Goal: Task Accomplishment & Management: Use online tool/utility

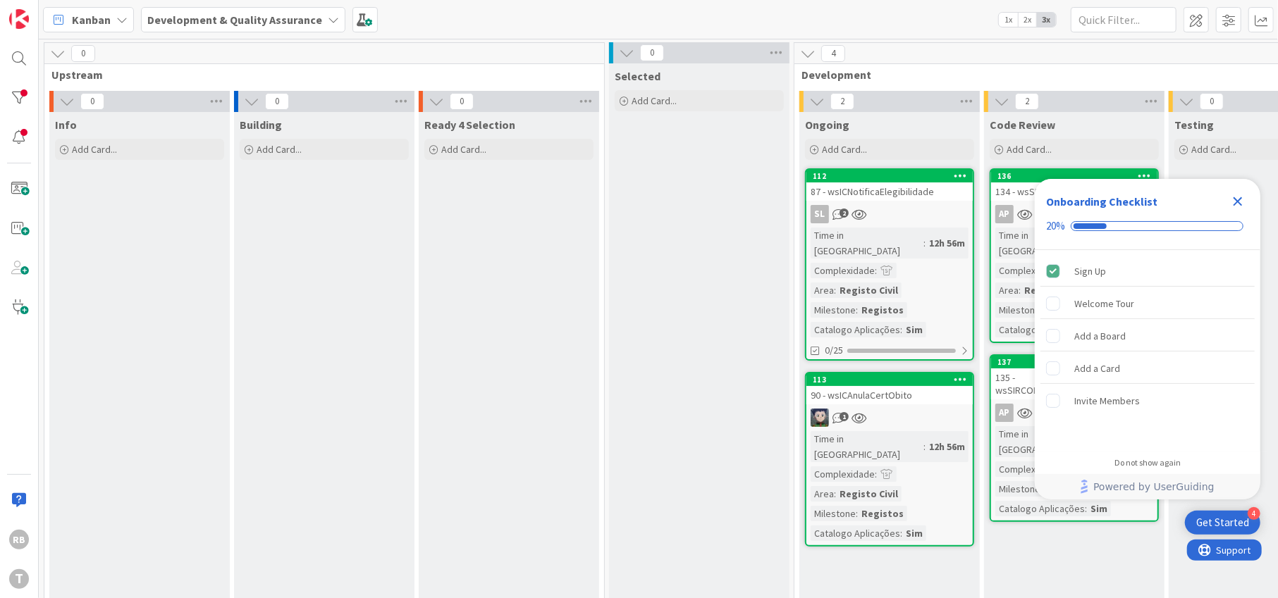
click at [617, 309] on div "Selected Add Card..." at bounding box center [699, 413] width 180 height 701
click at [1237, 205] on icon "Close Checklist" at bounding box center [1237, 201] width 17 height 17
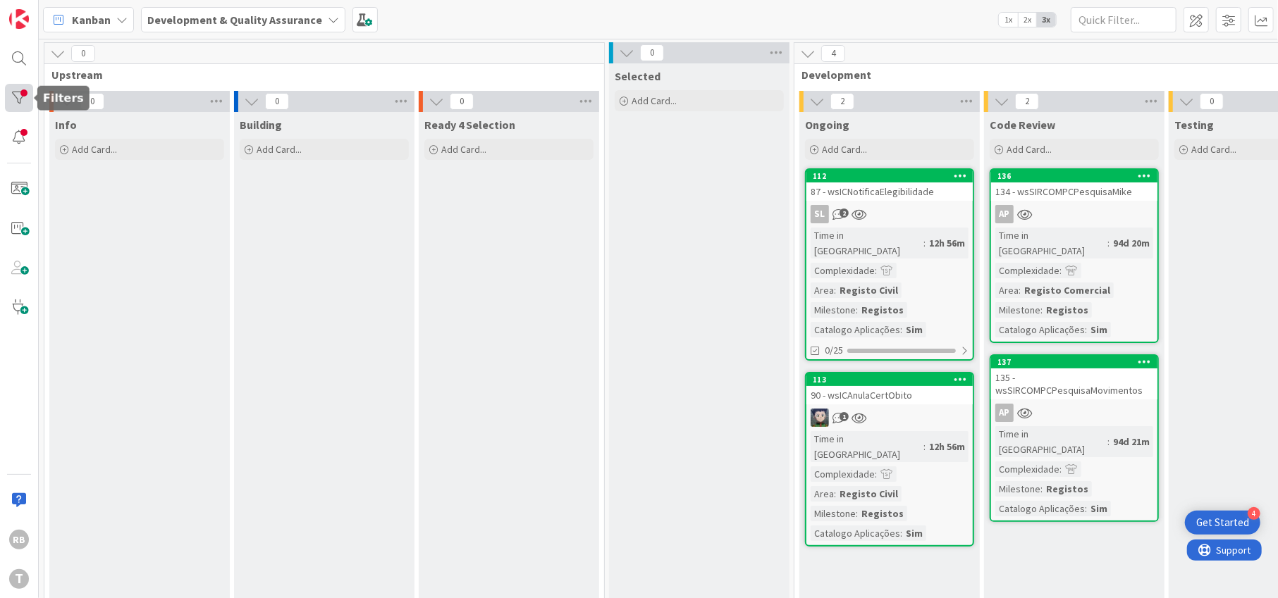
click at [20, 97] on div at bounding box center [19, 98] width 28 height 28
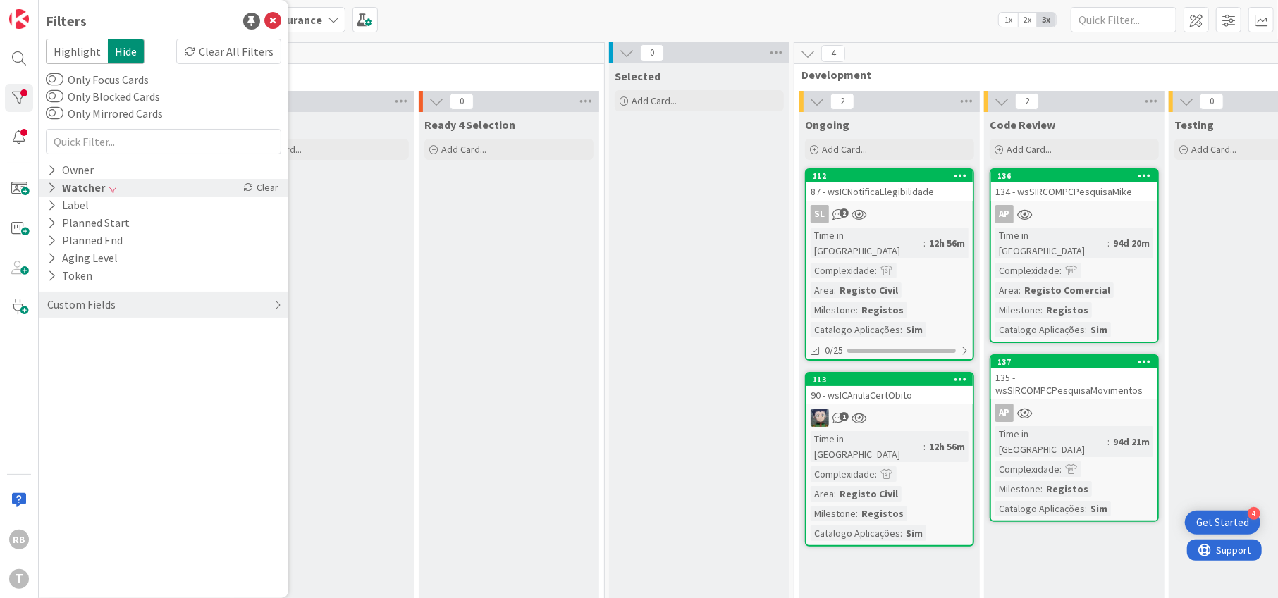
click at [50, 191] on icon at bounding box center [51, 188] width 9 height 12
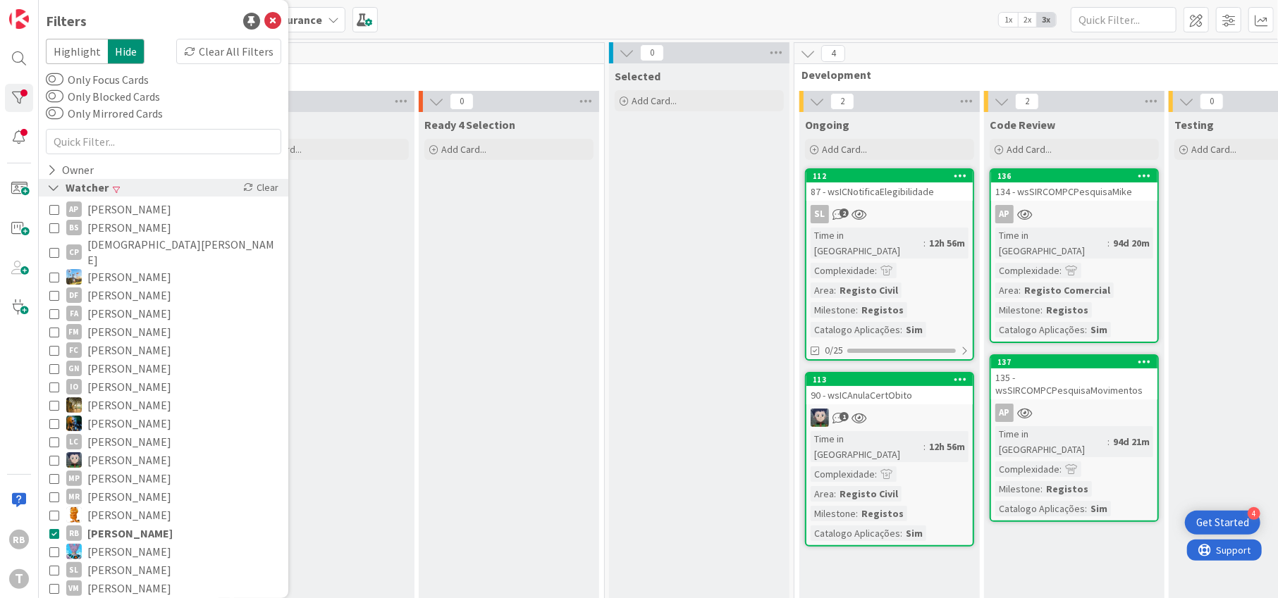
click at [50, 191] on icon at bounding box center [53, 188] width 13 height 12
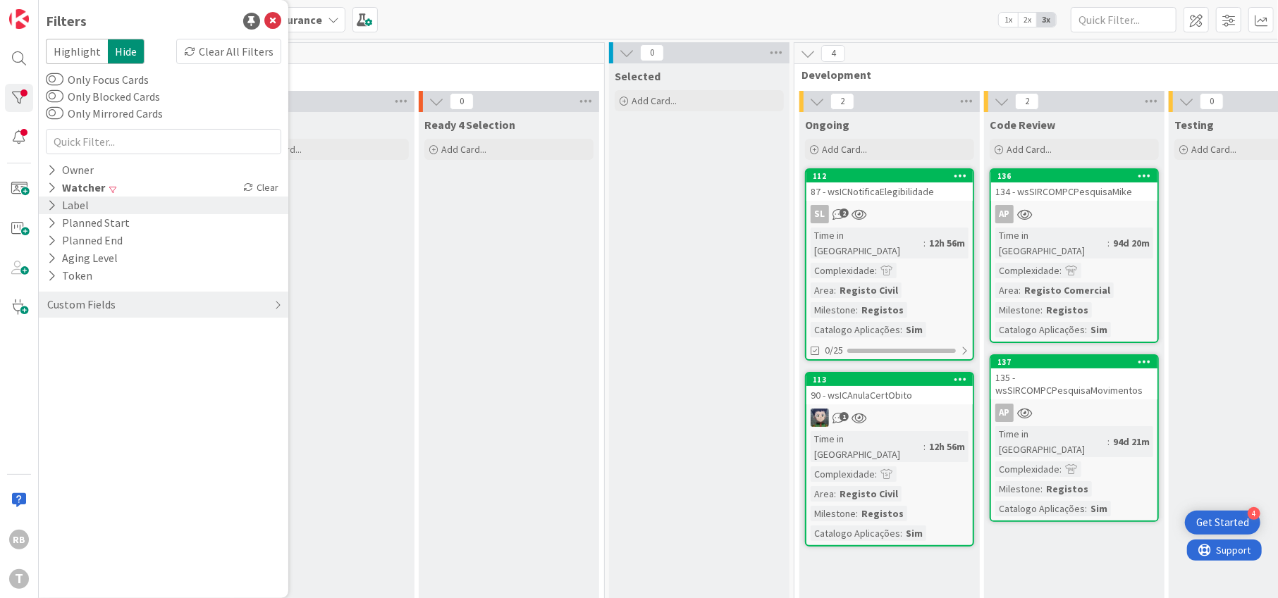
click at [52, 207] on icon at bounding box center [51, 205] width 9 height 12
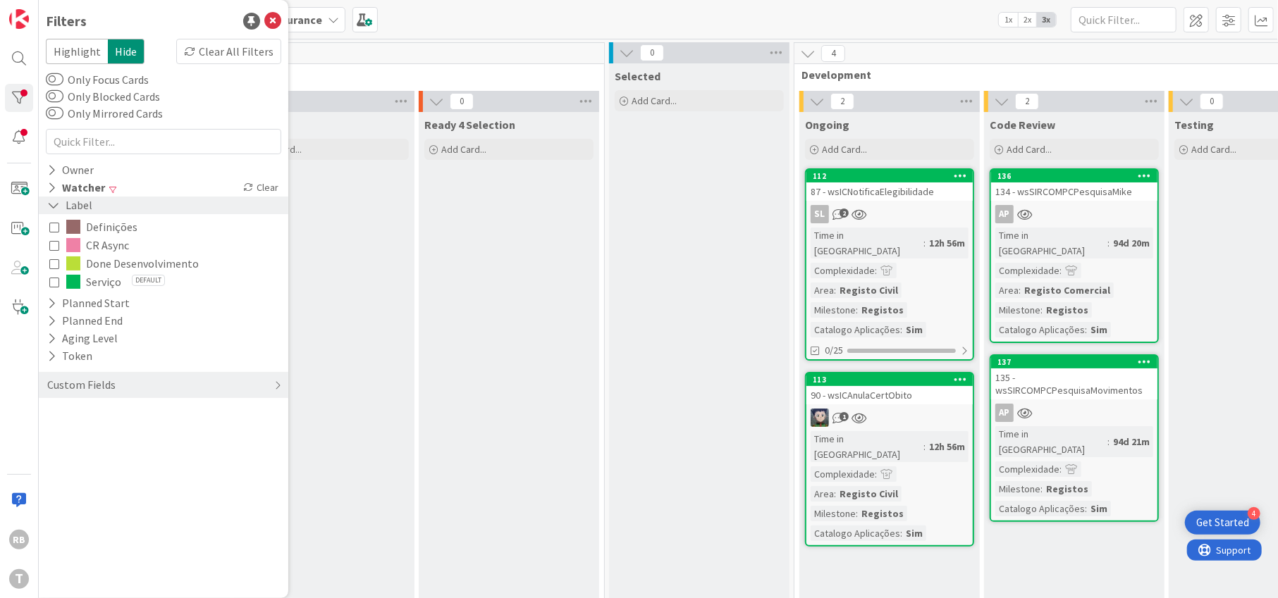
click at [52, 207] on icon at bounding box center [53, 205] width 13 height 12
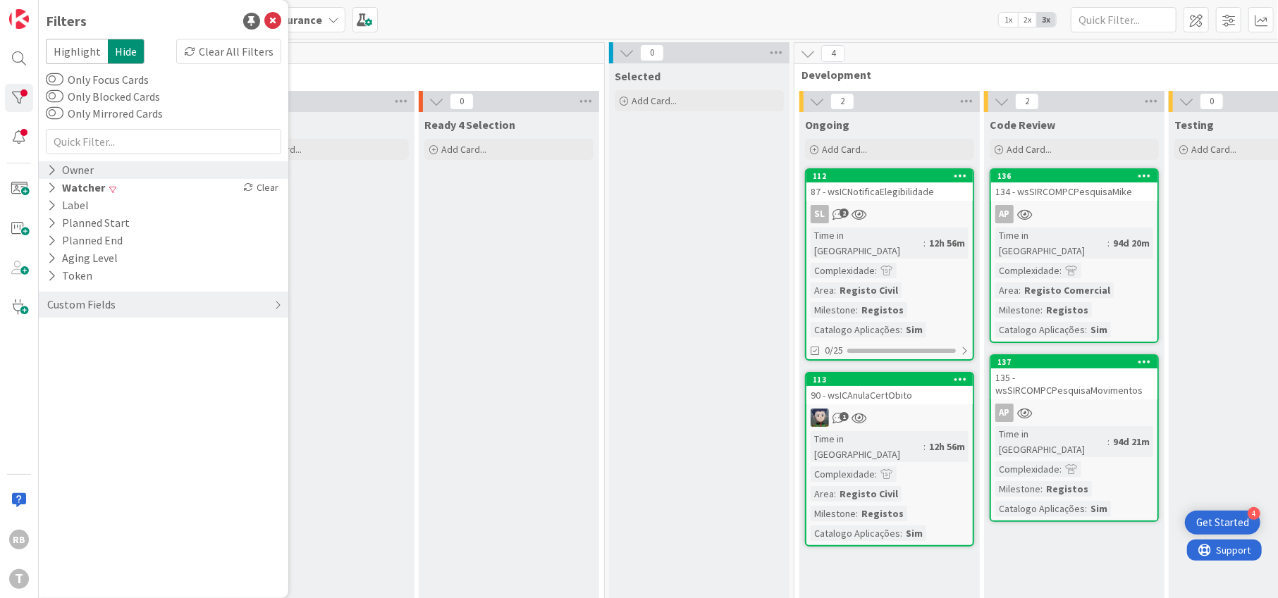
click at [49, 171] on icon at bounding box center [51, 170] width 9 height 12
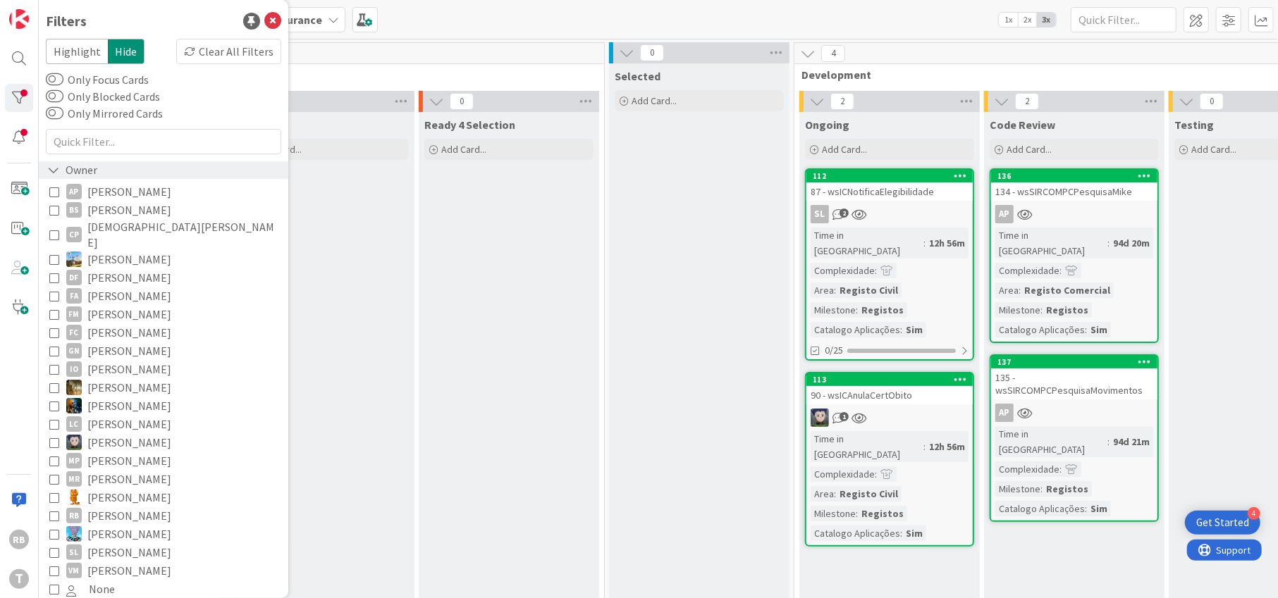
click at [49, 172] on icon at bounding box center [53, 170] width 13 height 12
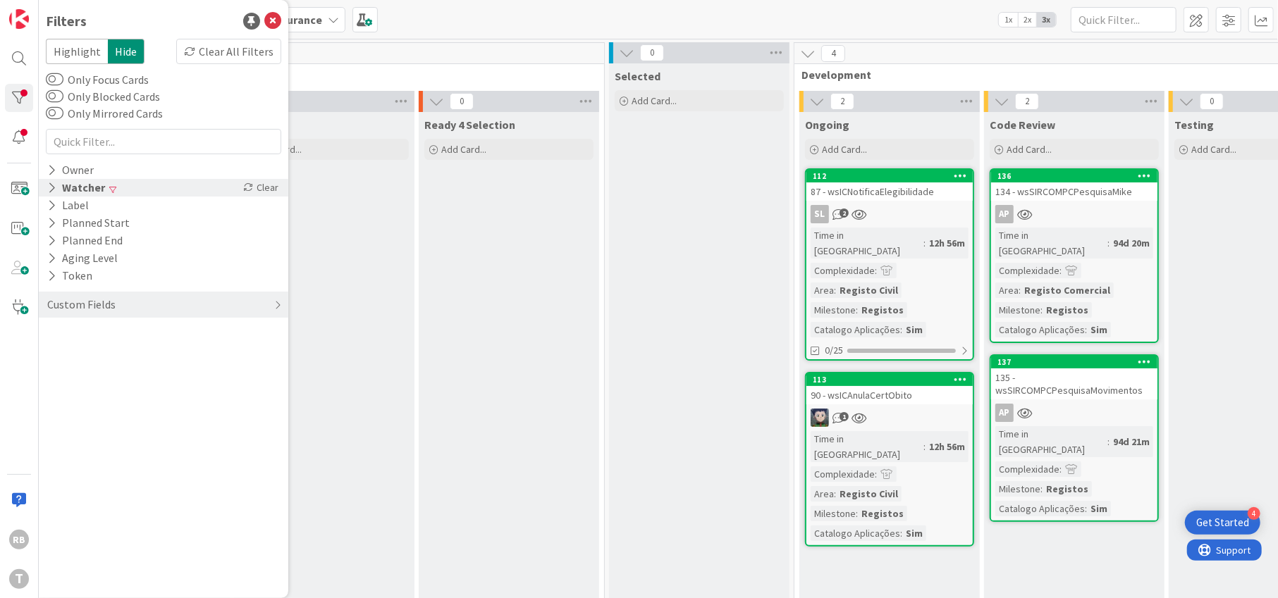
click at [53, 189] on icon at bounding box center [51, 188] width 9 height 12
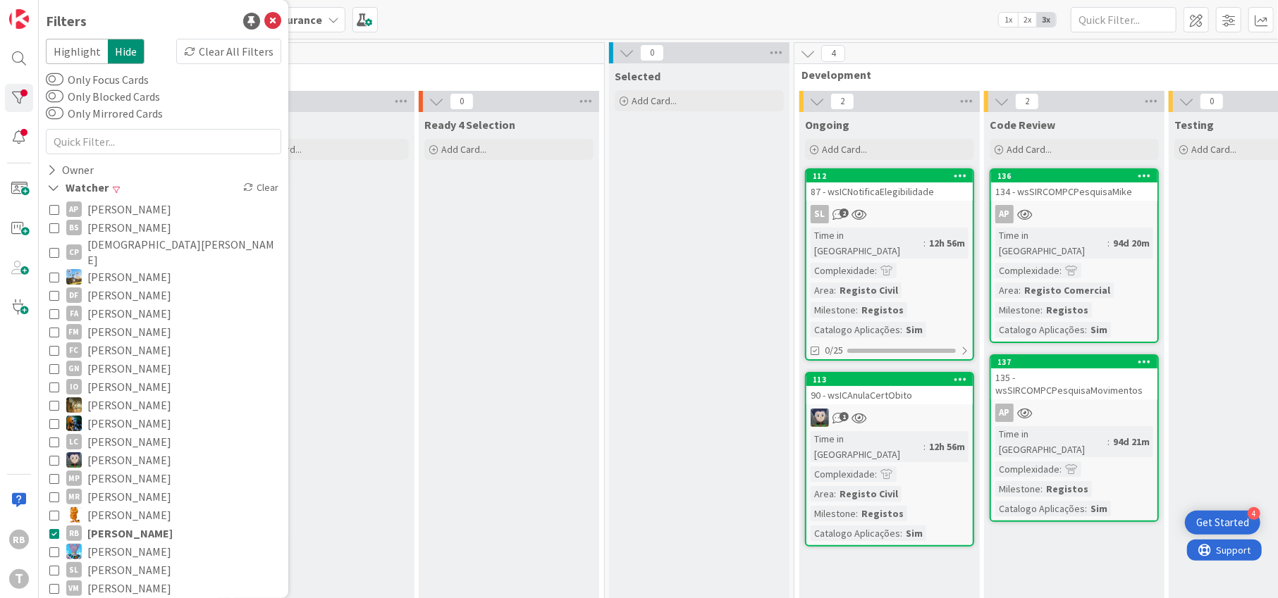
click at [1088, 196] on div "134 - wsSIRCOMPCPesquisaMike" at bounding box center [1074, 192] width 166 height 18
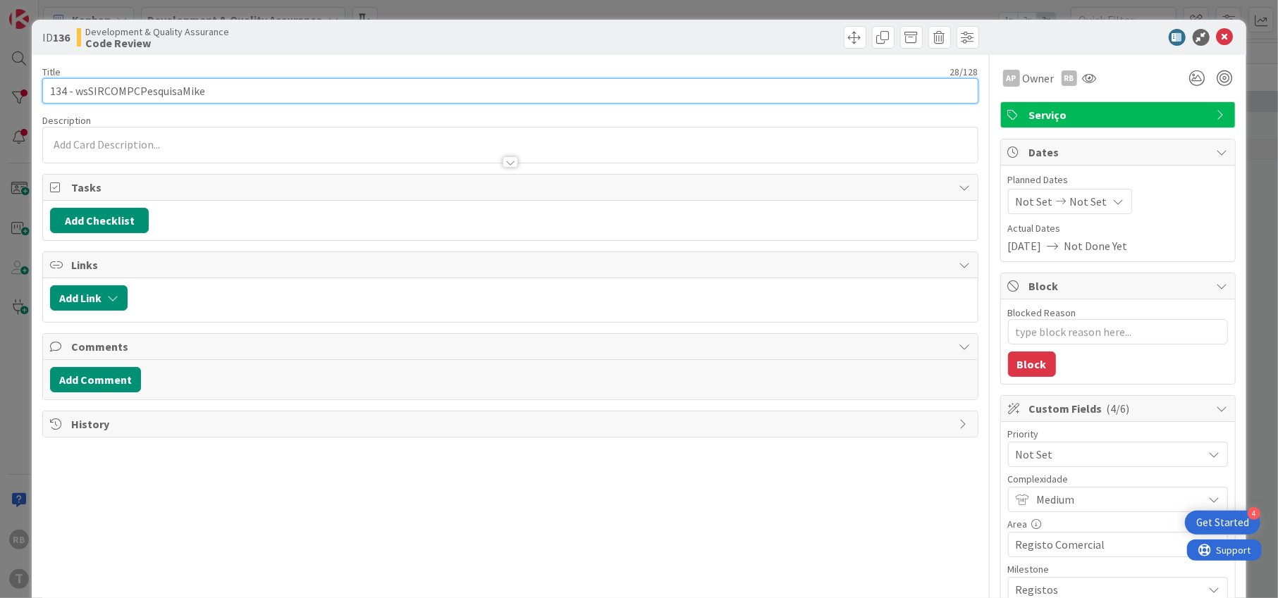
click at [168, 92] on input "134 - wsSIRCOMPCPesquisaMike" at bounding box center [509, 90] width 935 height 25
click at [1217, 35] on icon at bounding box center [1225, 37] width 17 height 17
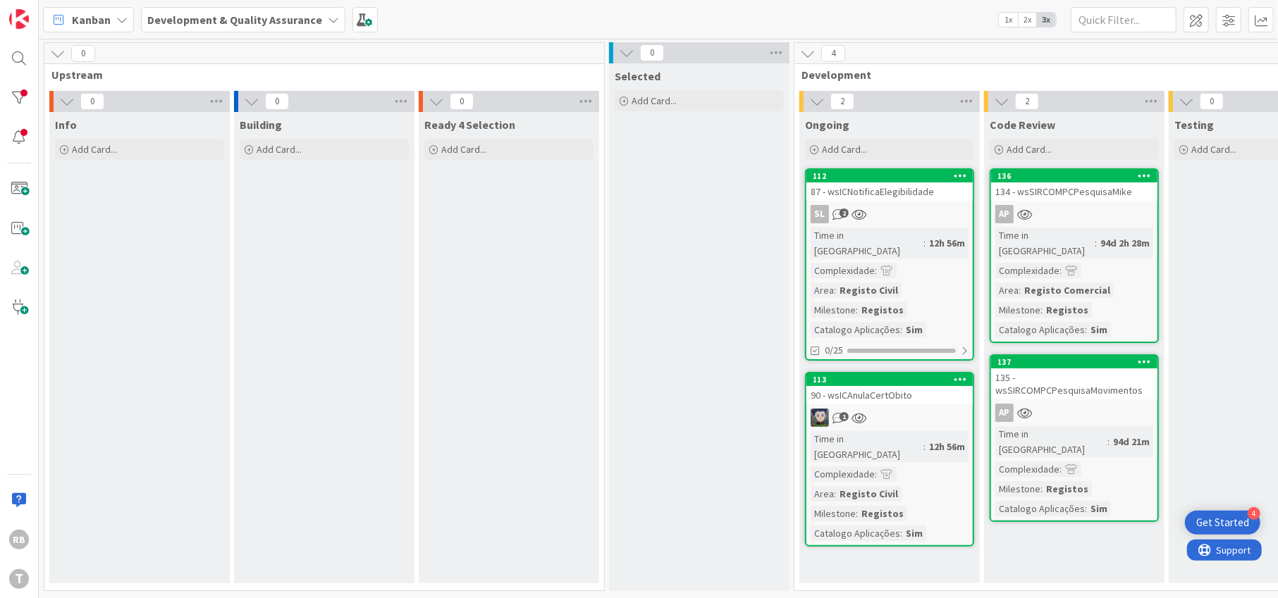
click at [1074, 190] on div "134 - wsSIRCOMPCPesquisaMike" at bounding box center [1074, 192] width 166 height 18
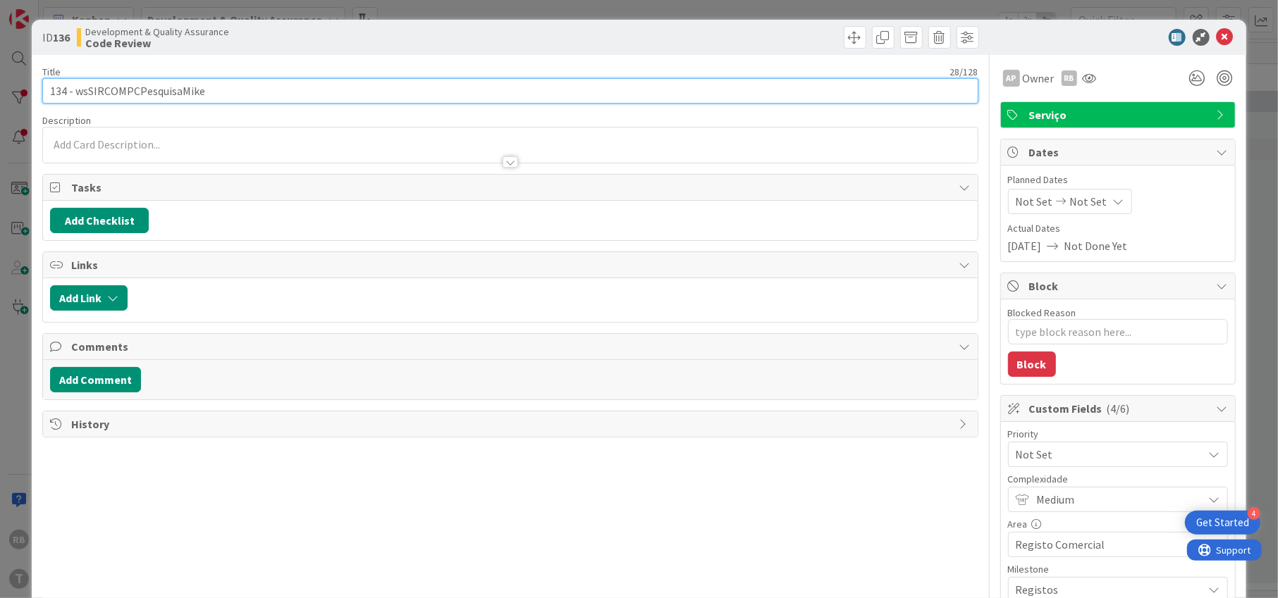
click at [142, 87] on input "134 - wsSIRCOMPCPesquisaMike" at bounding box center [509, 90] width 935 height 25
click at [1217, 39] on icon at bounding box center [1225, 37] width 17 height 17
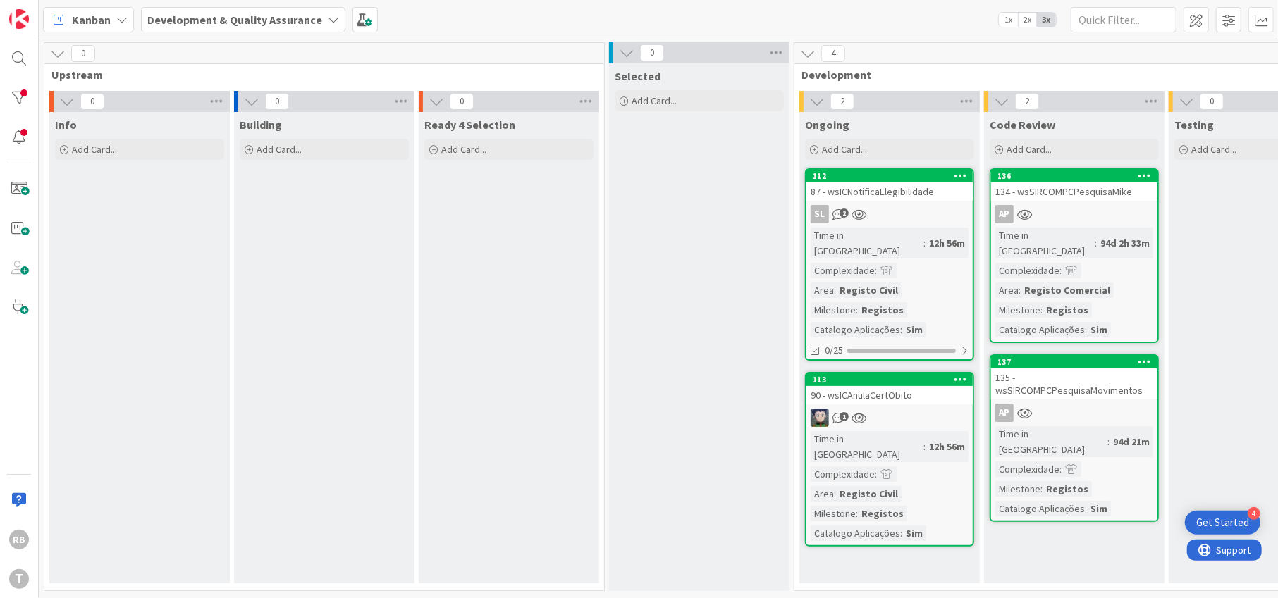
click at [1110, 434] on div "94d 21m" at bounding box center [1132, 442] width 44 height 16
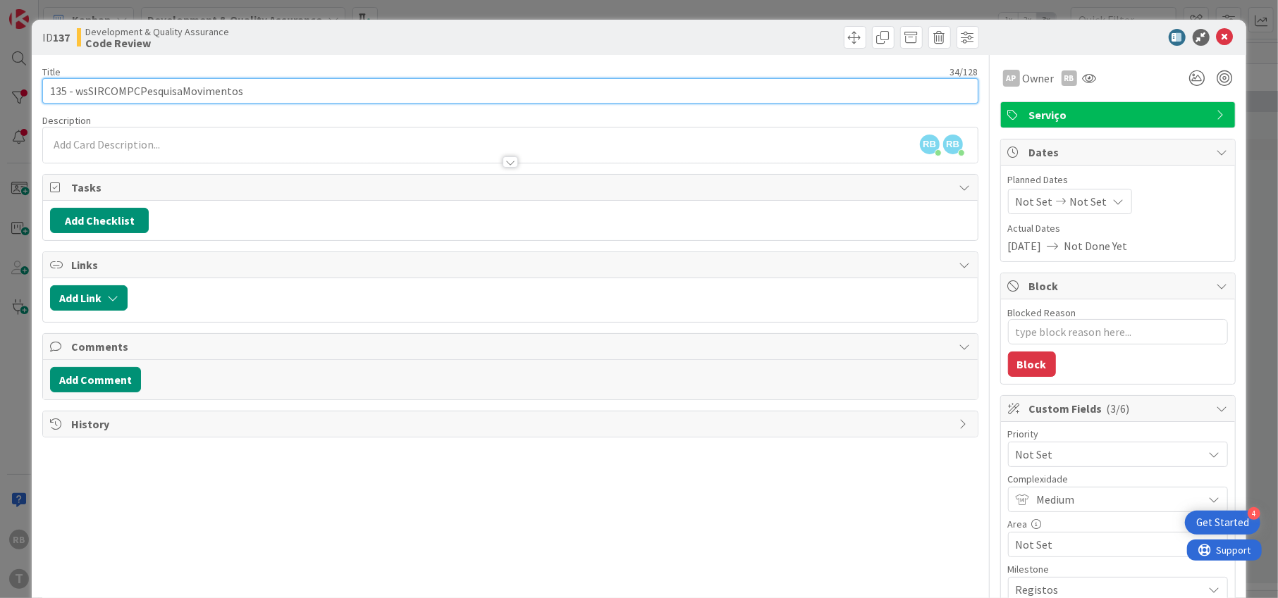
click at [156, 87] on input "135 - wsSIRCOMPCPesquisaMovimentos" at bounding box center [509, 90] width 935 height 25
click at [1217, 35] on icon at bounding box center [1225, 37] width 17 height 17
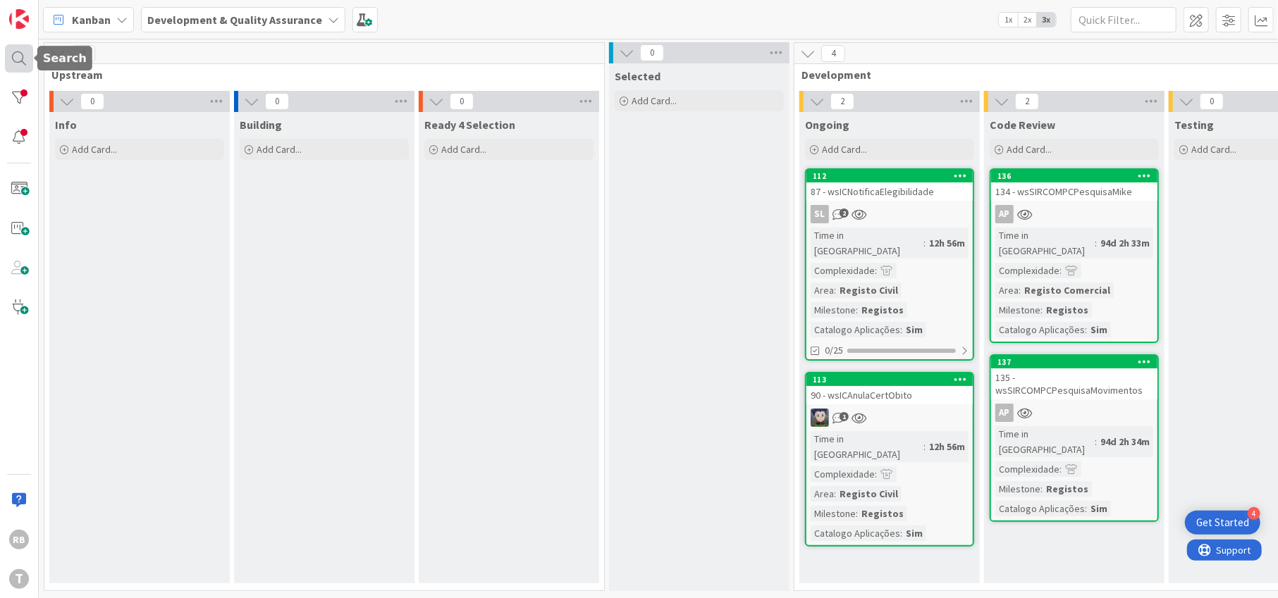
click at [22, 55] on div at bounding box center [19, 58] width 28 height 28
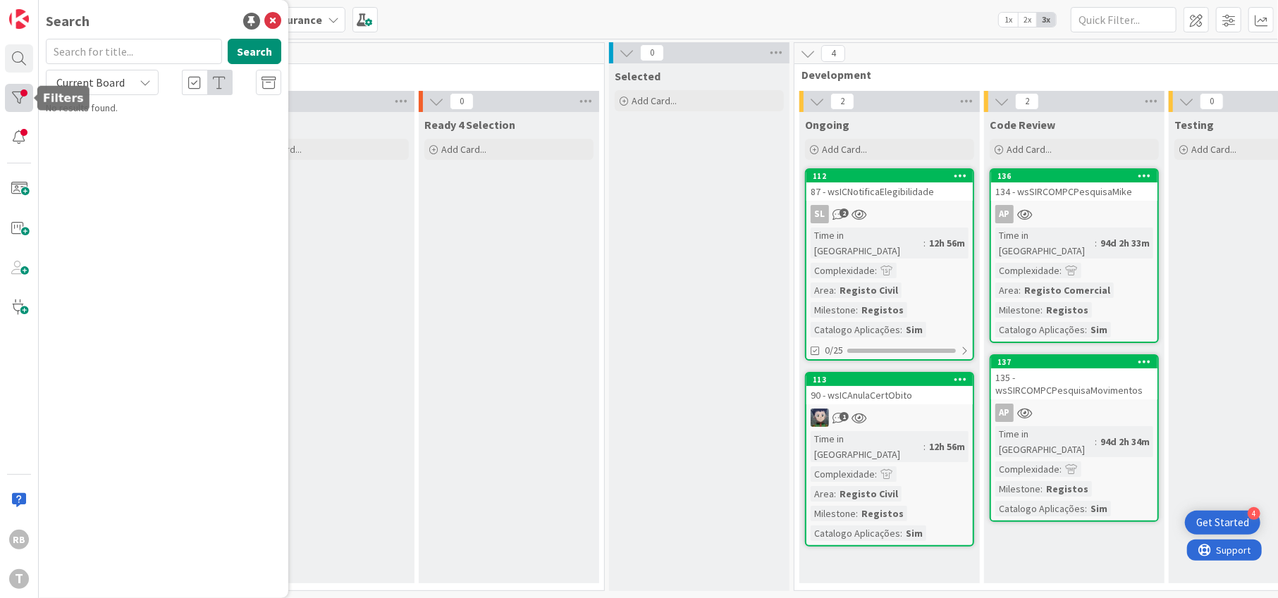
click at [20, 99] on div at bounding box center [19, 98] width 28 height 28
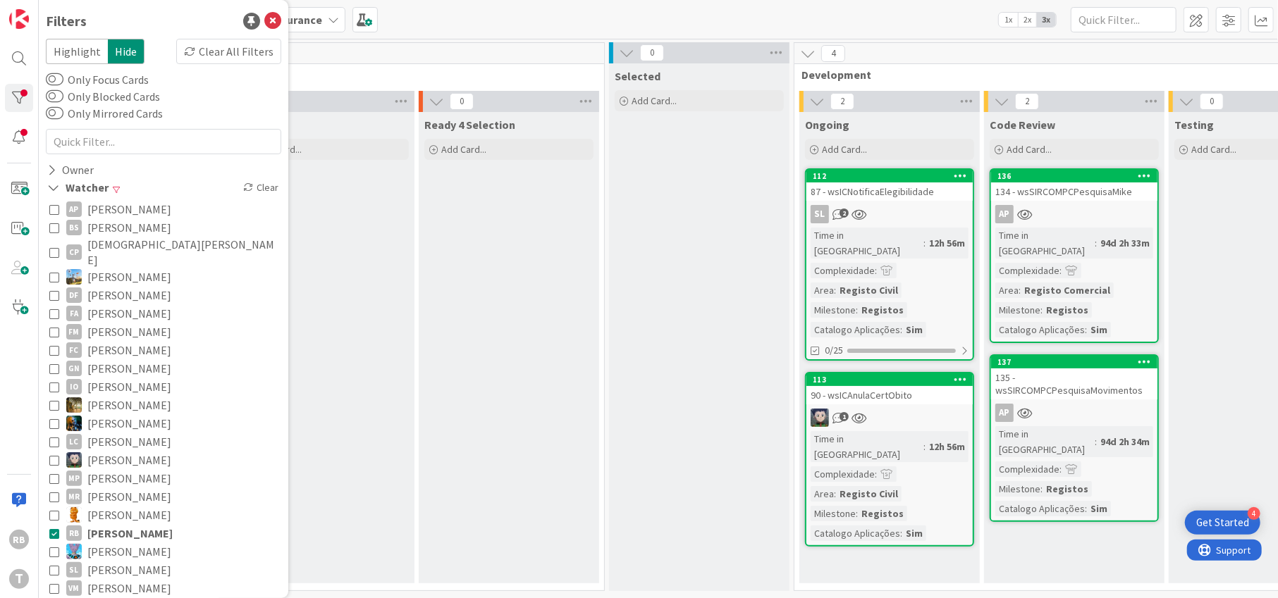
click at [56, 207] on icon at bounding box center [54, 209] width 10 height 10
click at [52, 207] on icon at bounding box center [54, 209] width 10 height 10
click at [50, 170] on icon at bounding box center [51, 170] width 9 height 12
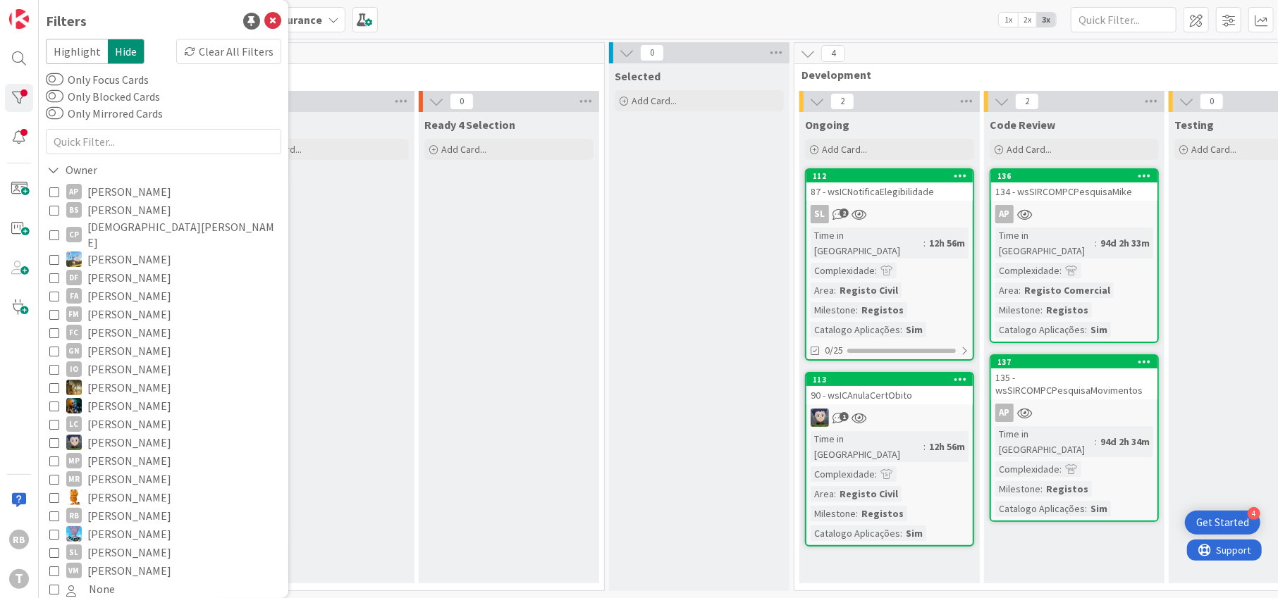
click at [54, 191] on icon at bounding box center [54, 192] width 10 height 10
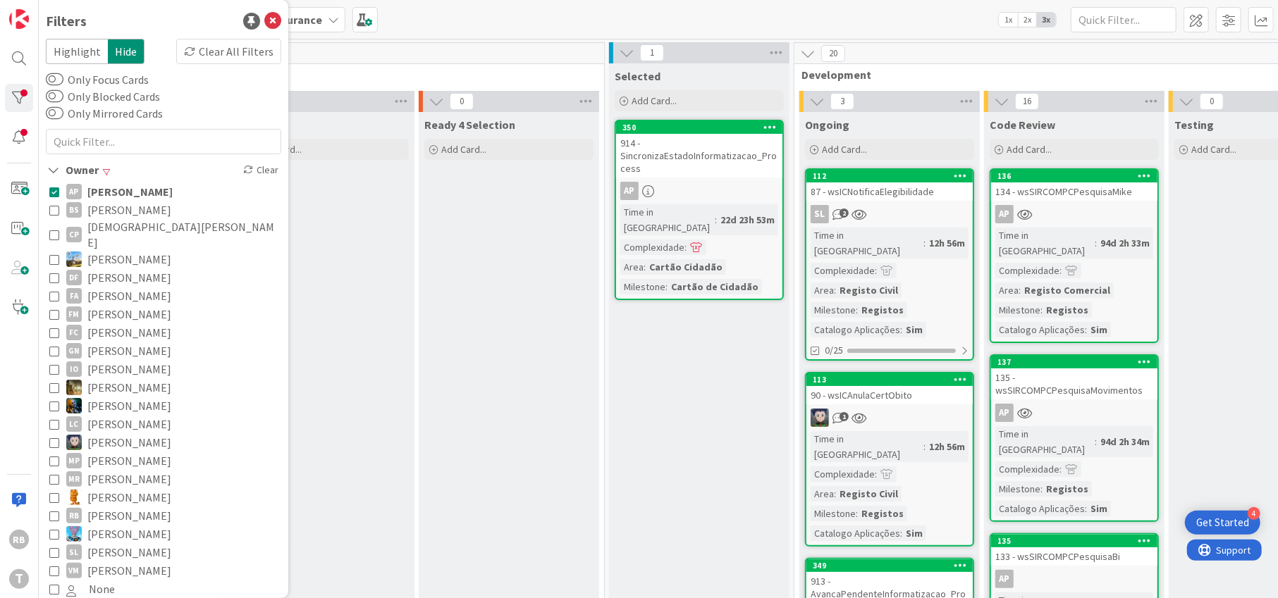
click at [1062, 263] on div at bounding box center [1072, 271] width 20 height 16
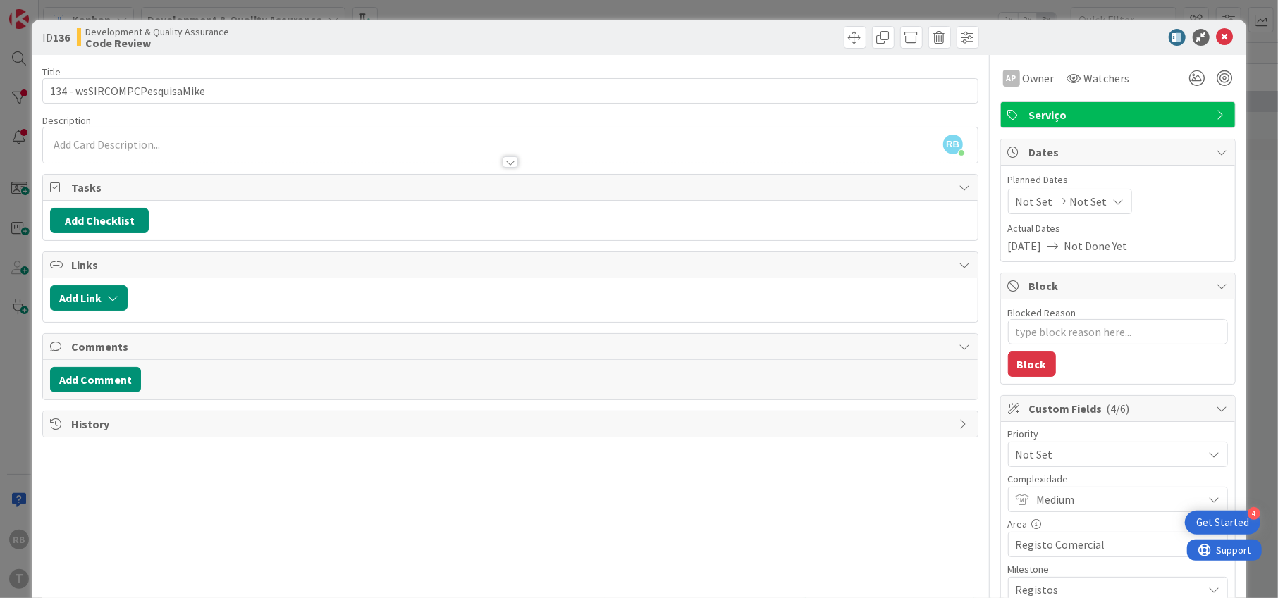
type textarea "x"
click at [1217, 37] on icon at bounding box center [1225, 37] width 17 height 17
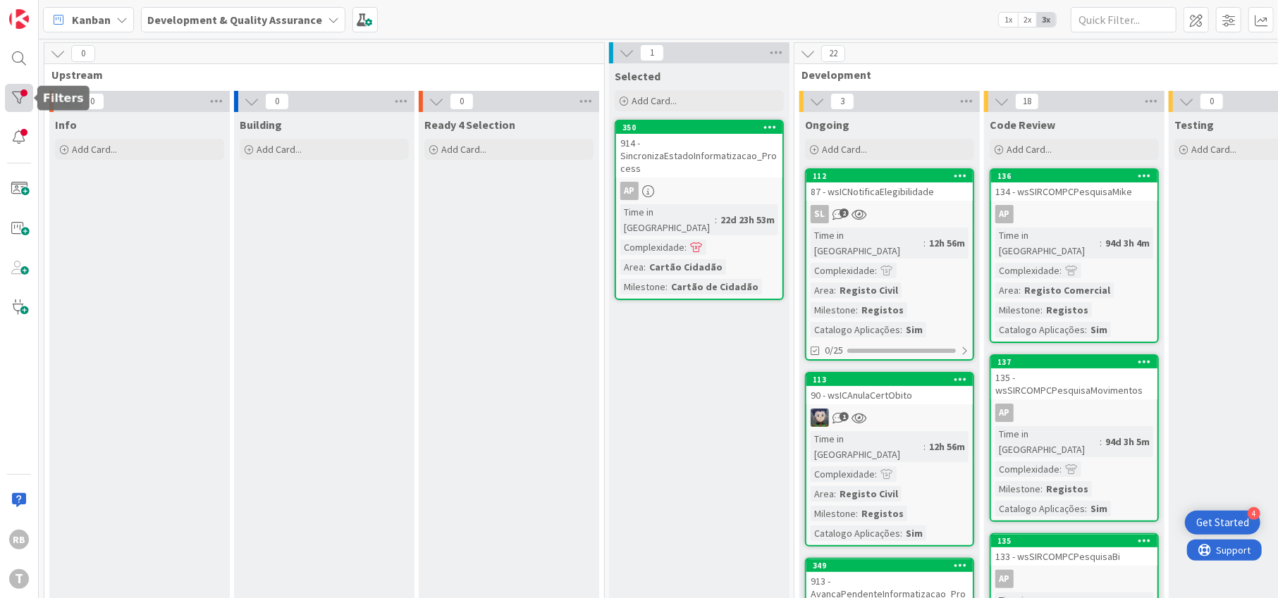
click at [20, 92] on div at bounding box center [19, 98] width 28 height 28
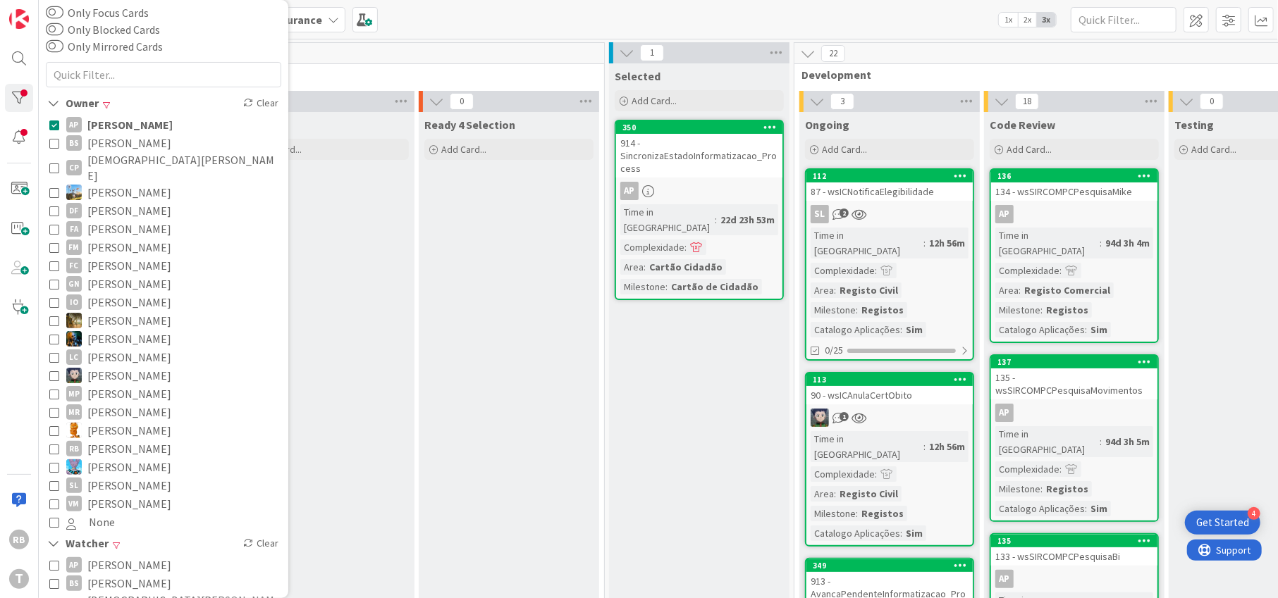
scroll to position [94, 0]
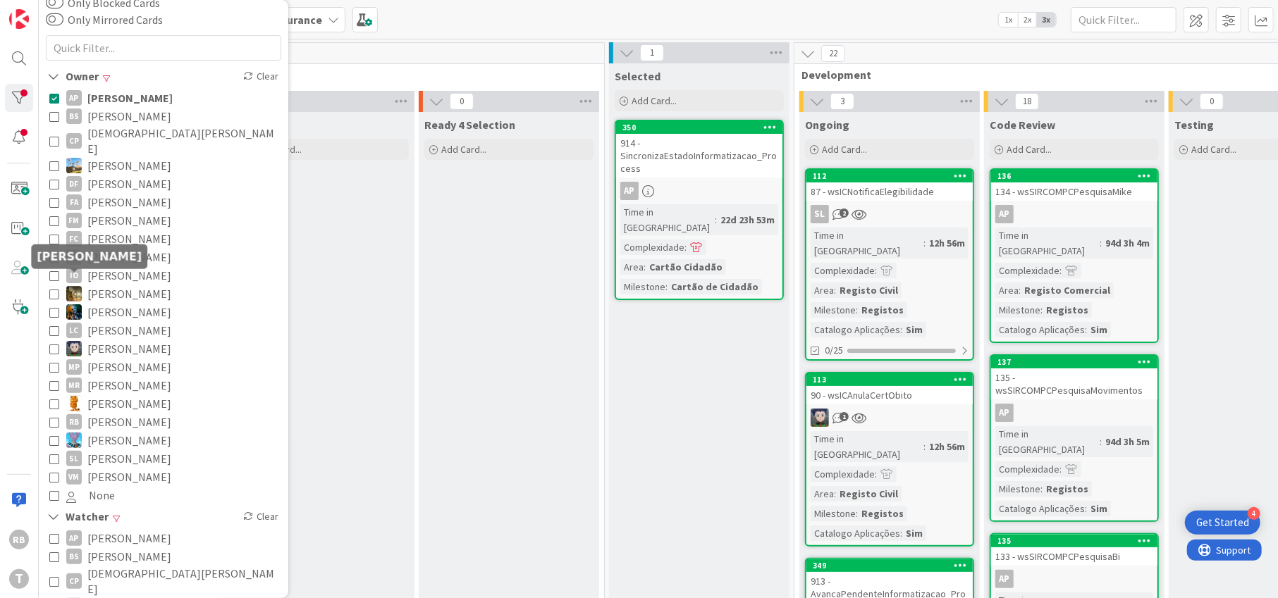
click at [73, 286] on img at bounding box center [74, 294] width 16 height 16
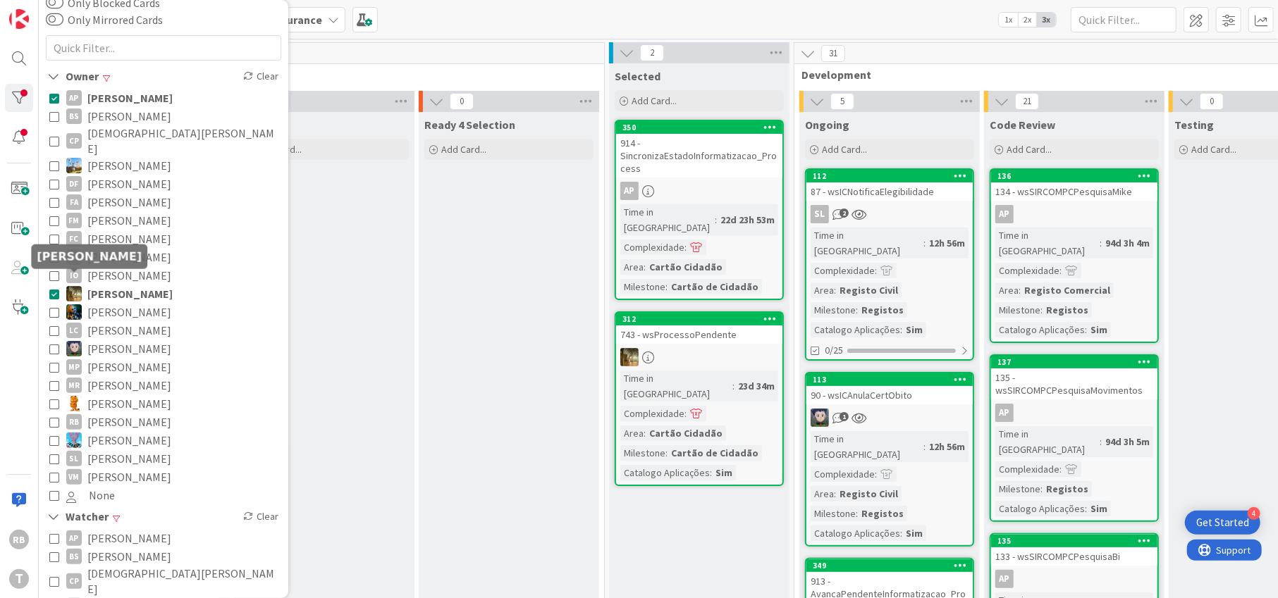
click at [73, 286] on img at bounding box center [74, 294] width 16 height 16
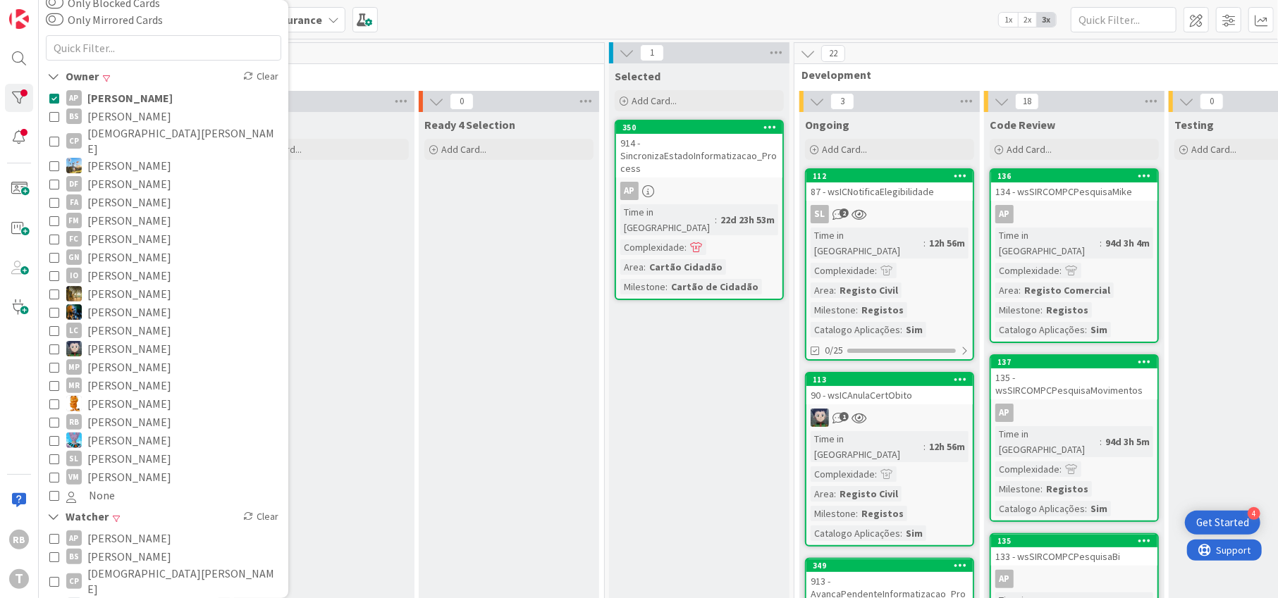
click at [52, 417] on icon at bounding box center [54, 422] width 10 height 10
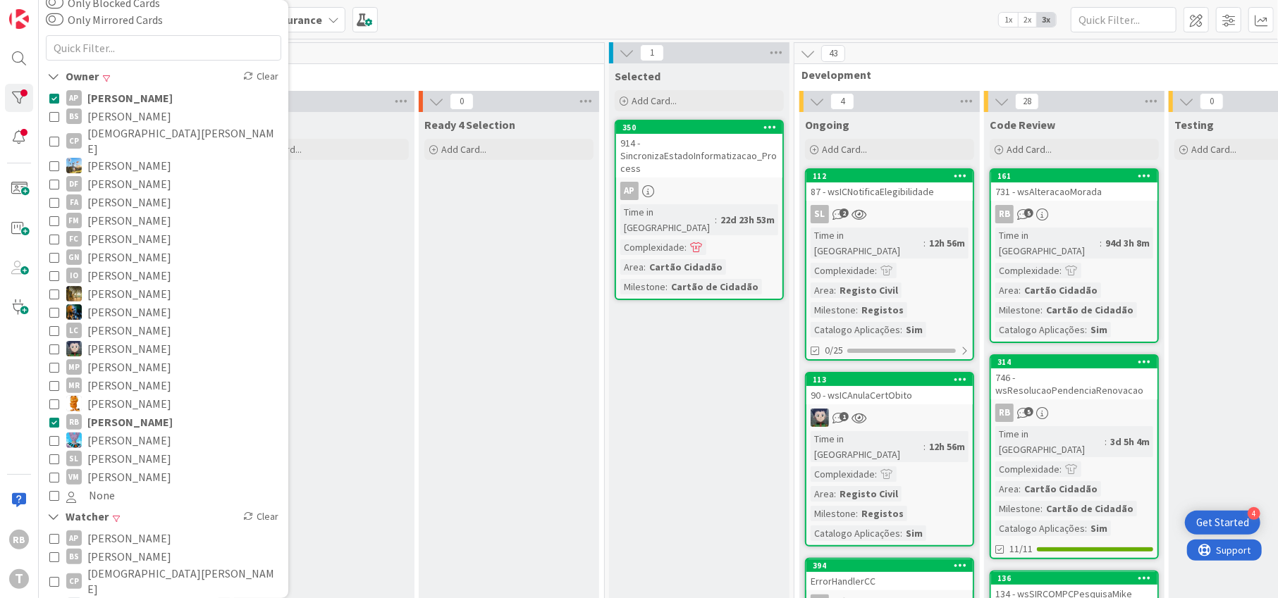
click at [54, 97] on icon at bounding box center [54, 98] width 10 height 10
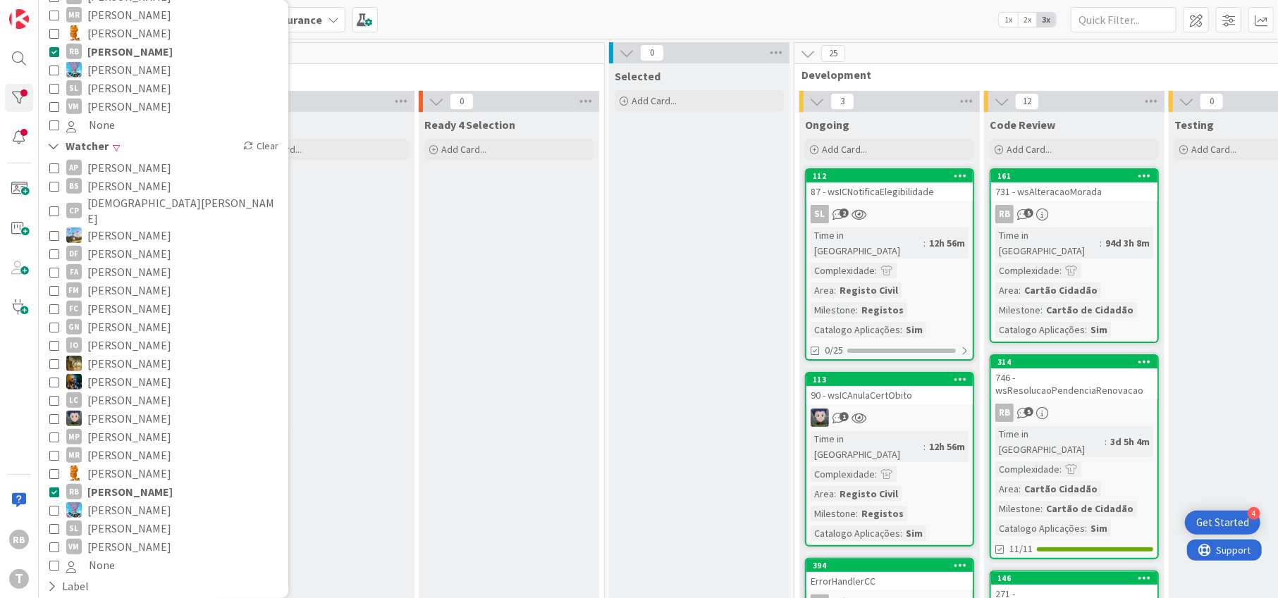
scroll to position [469, 0]
click at [54, 482] on icon at bounding box center [54, 487] width 10 height 10
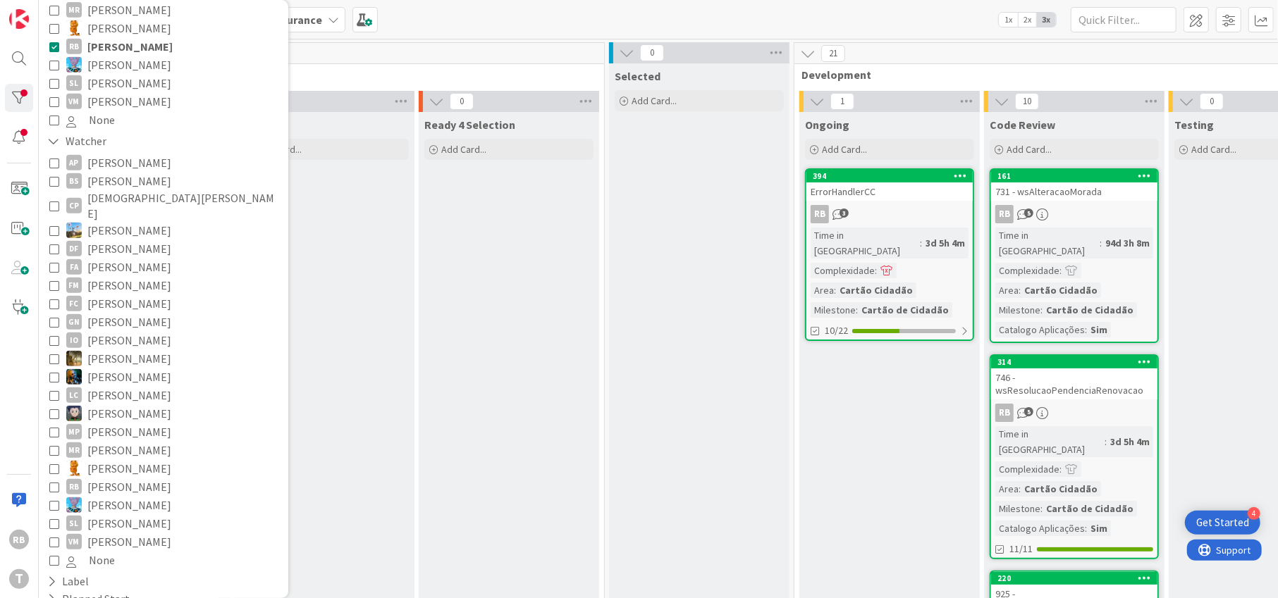
click at [53, 482] on icon at bounding box center [54, 487] width 10 height 10
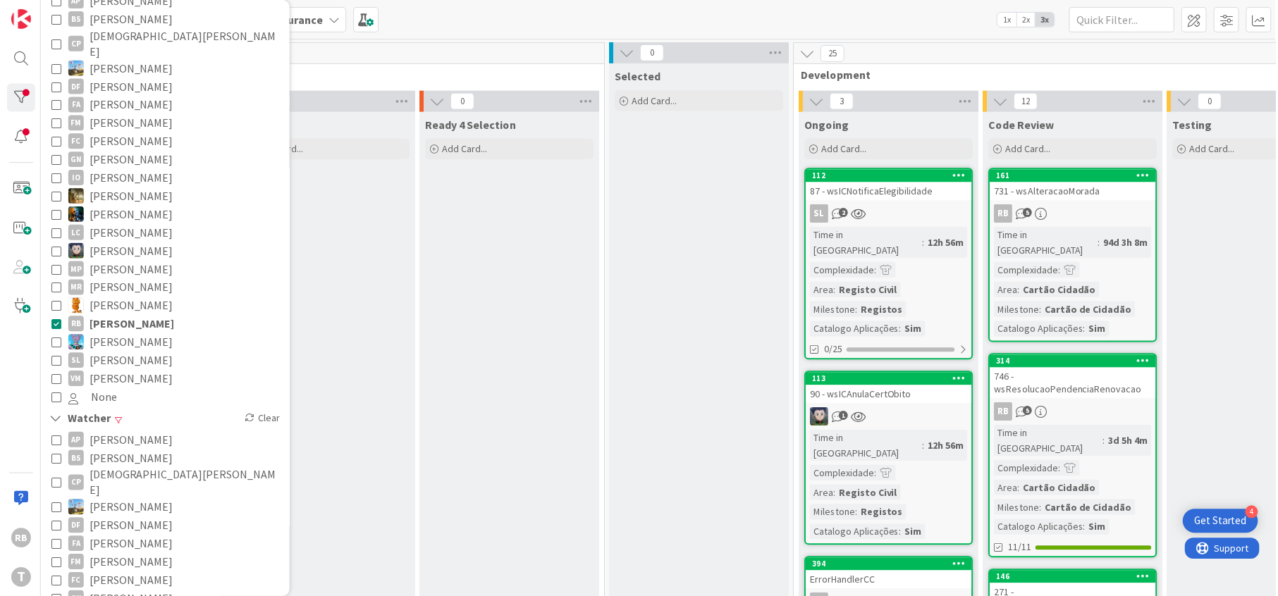
scroll to position [188, 0]
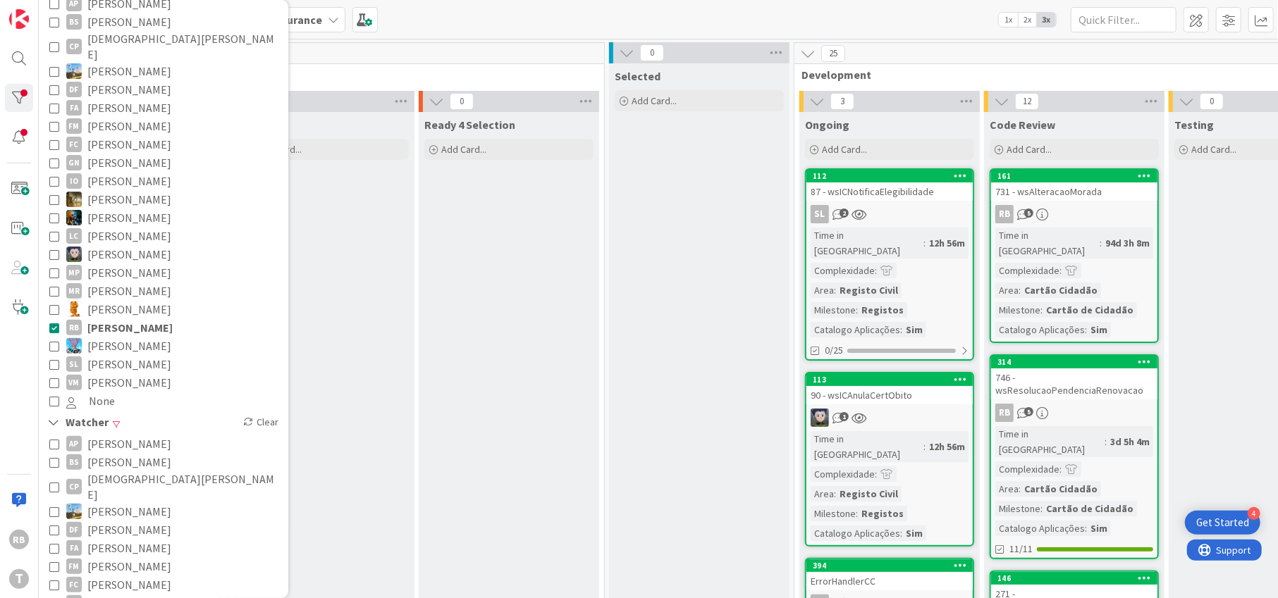
click at [56, 323] on icon at bounding box center [54, 328] width 10 height 10
